Goal: Task Accomplishment & Management: Manage account settings

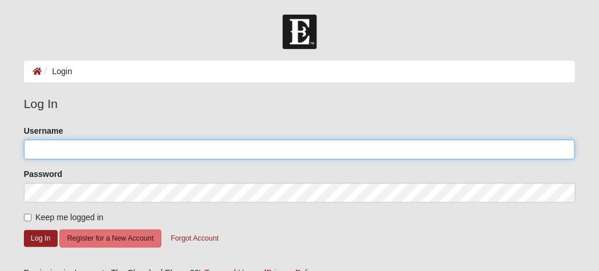
type input "Whitepiner71"
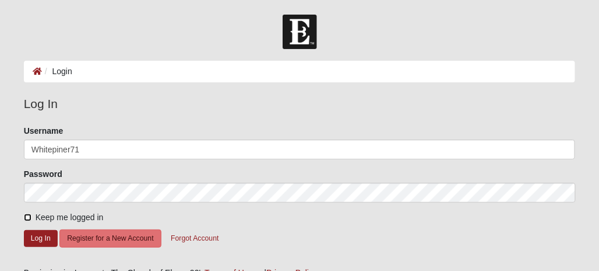
click at [27, 217] on input "Keep me logged in" at bounding box center [28, 217] width 8 height 8
checkbox input "true"
click at [37, 233] on button "Log In" at bounding box center [41, 238] width 34 height 17
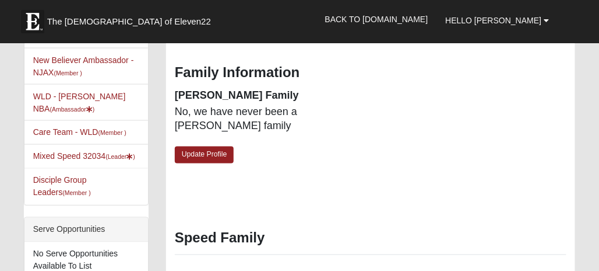
scroll to position [408, 0]
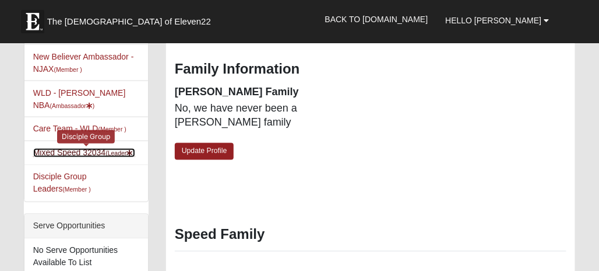
click at [72, 148] on link "Mixed Speed 32034 (Leader )" at bounding box center [84, 152] width 102 height 9
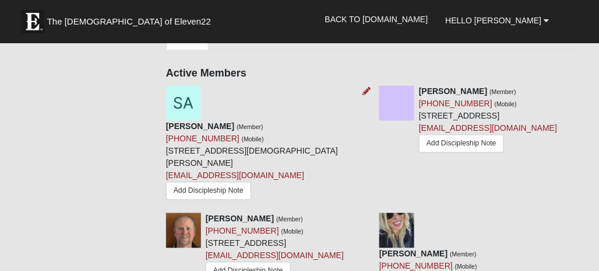
scroll to position [583, 0]
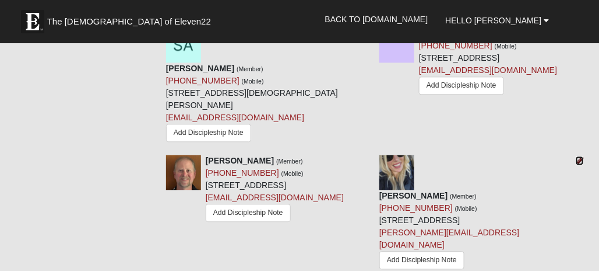
click at [579, 156] on icon at bounding box center [580, 160] width 8 height 8
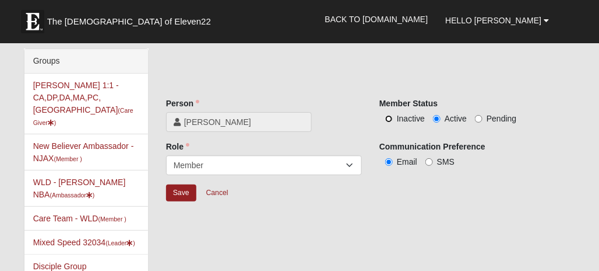
click at [389, 117] on input "Inactive" at bounding box center [389, 119] width 8 height 8
radio input "true"
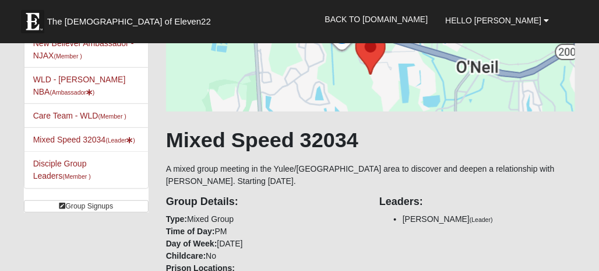
scroll to position [117, 0]
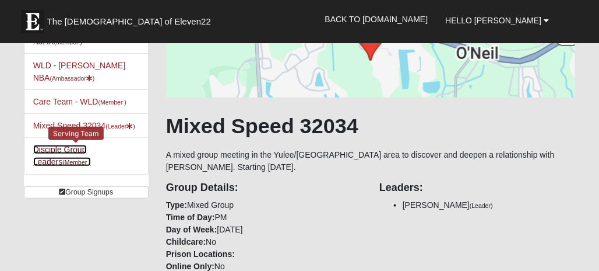
click at [91, 150] on link "Disciple Group Leaders (Member )" at bounding box center [62, 156] width 58 height 22
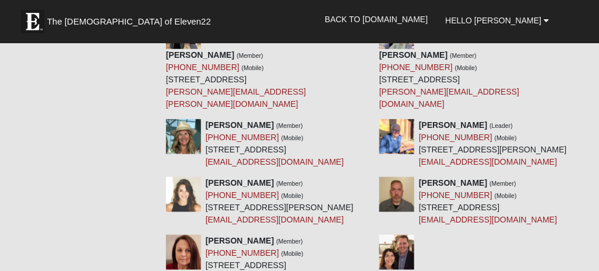
scroll to position [2332, 0]
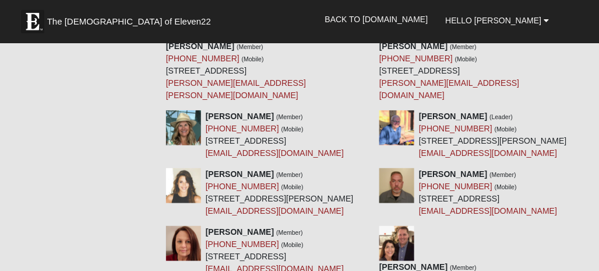
click at [390, 40] on img at bounding box center [397, 22] width 35 height 35
click at [402, 40] on img at bounding box center [397, 22] width 35 height 35
click at [401, 51] on strong "Valerie Niemann" at bounding box center [414, 45] width 68 height 9
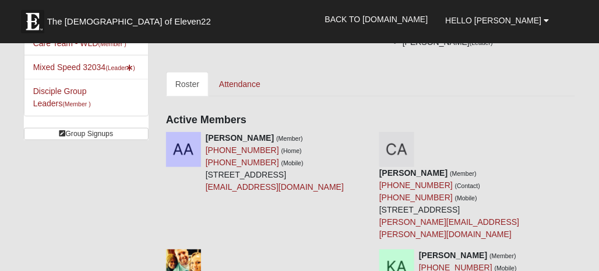
scroll to position [0, 0]
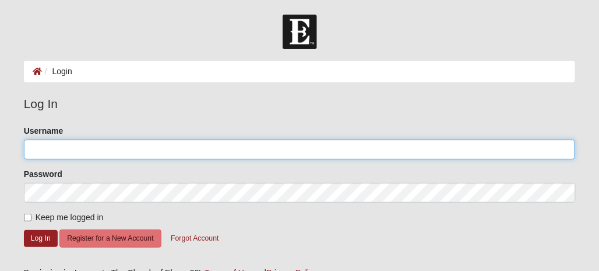
type input "Whitepiner71"
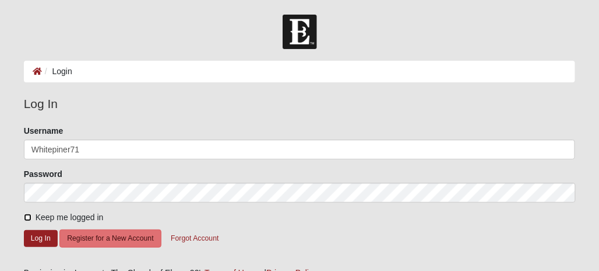
click at [27, 215] on input "Keep me logged in" at bounding box center [28, 217] width 8 height 8
checkbox input "true"
click at [42, 234] on button "Log In" at bounding box center [41, 238] width 34 height 17
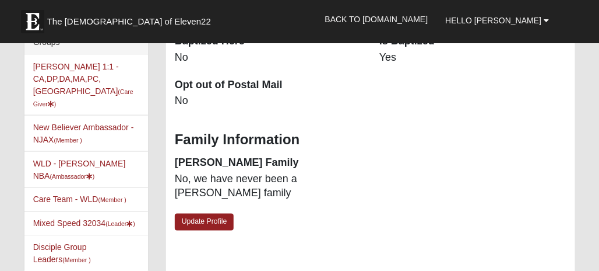
scroll to position [350, 0]
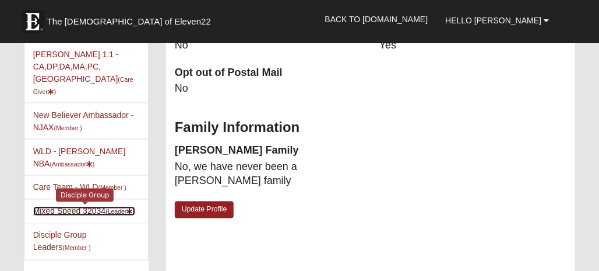
click at [76, 206] on link "Mixed Speed 32034 (Leader )" at bounding box center [84, 210] width 102 height 9
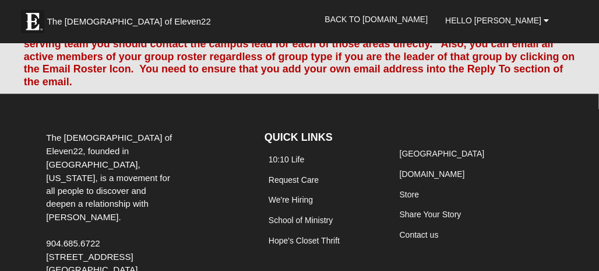
scroll to position [1388, 0]
